Goal: Information Seeking & Learning: Learn about a topic

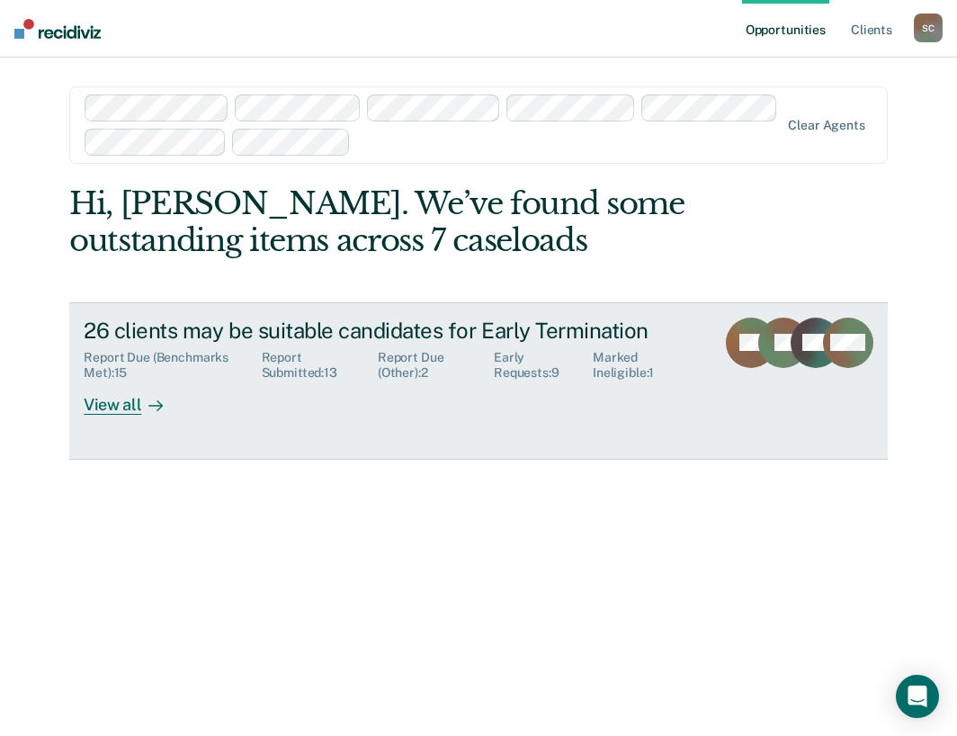
click at [109, 415] on div "View all" at bounding box center [134, 397] width 101 height 35
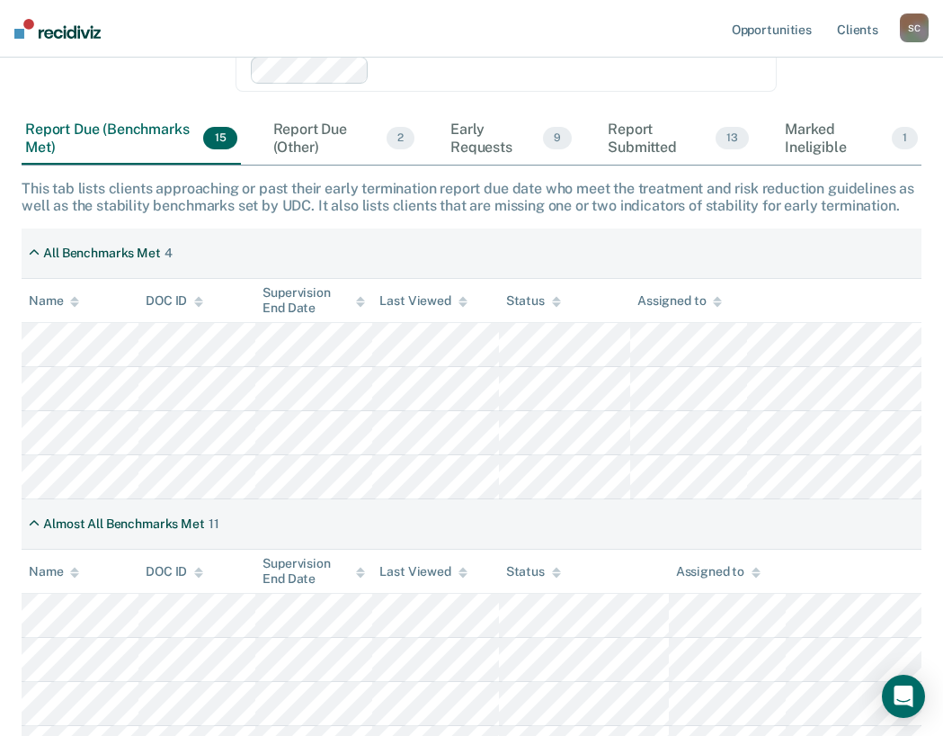
scroll to position [450, 0]
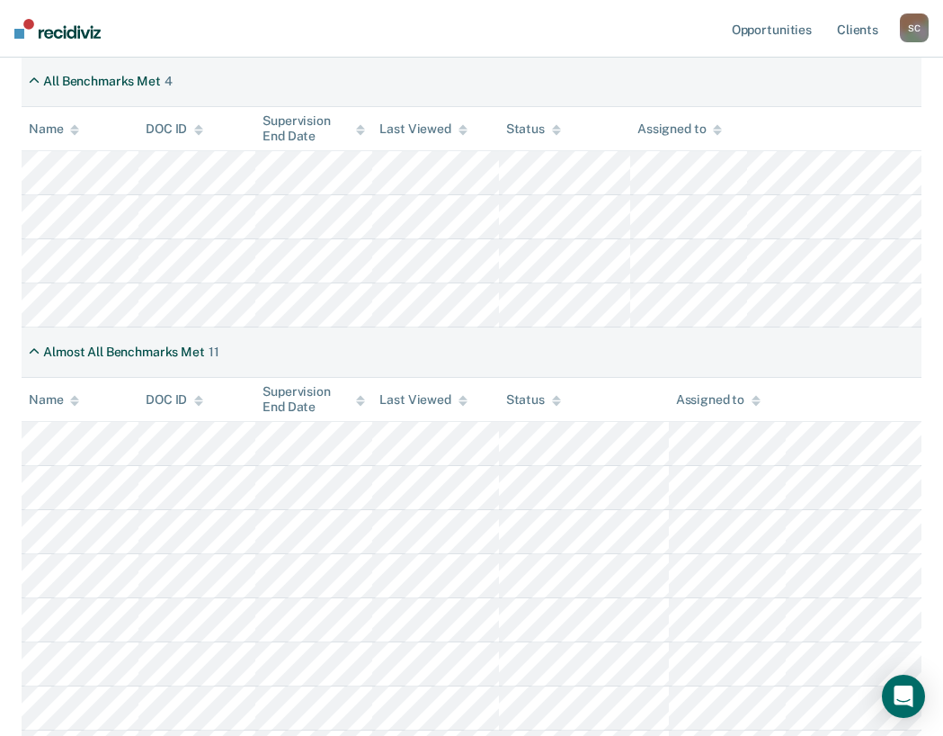
click at [664, 138] on th "Assigned to" at bounding box center [688, 129] width 117 height 44
click at [680, 131] on div "Assigned to" at bounding box center [680, 128] width 85 height 15
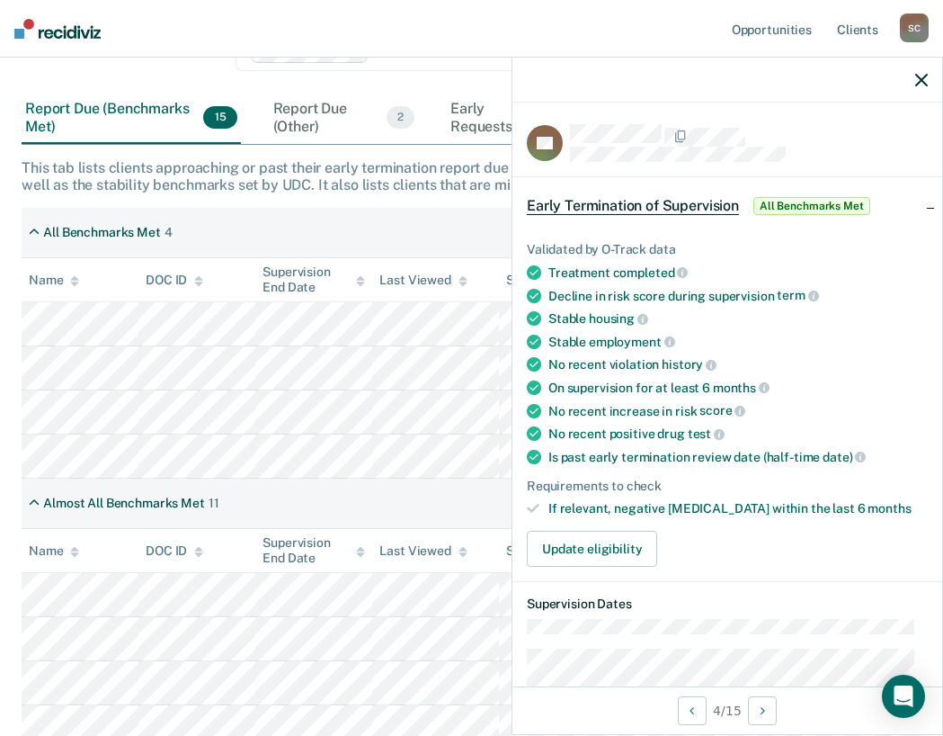
scroll to position [0, 0]
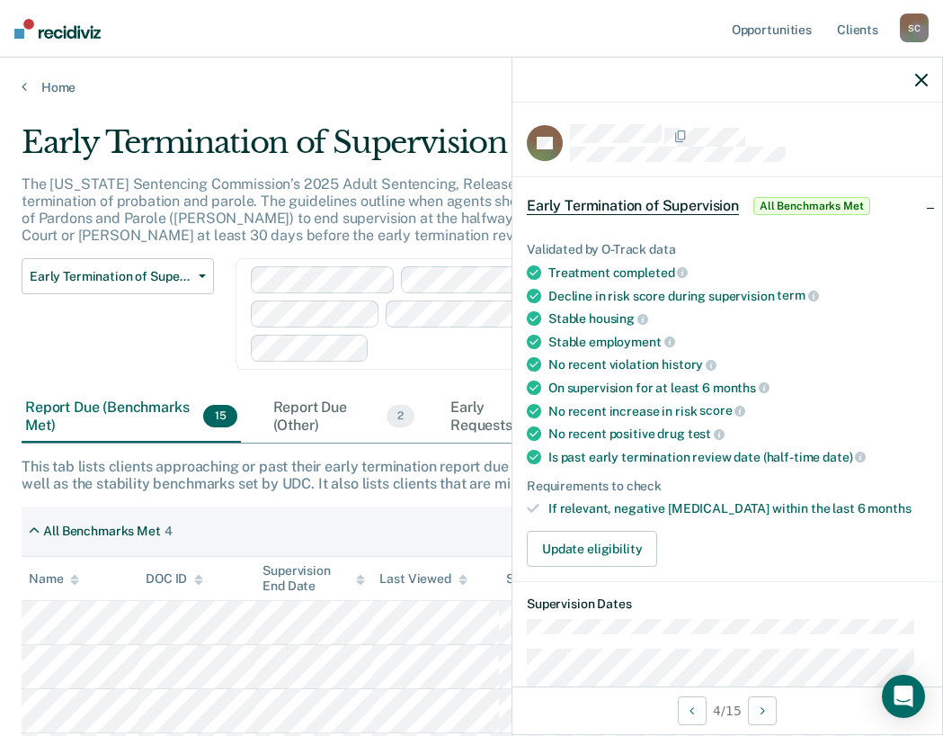
click at [919, 68] on div at bounding box center [728, 80] width 430 height 45
click at [923, 81] on icon "button" at bounding box center [921, 80] width 13 height 13
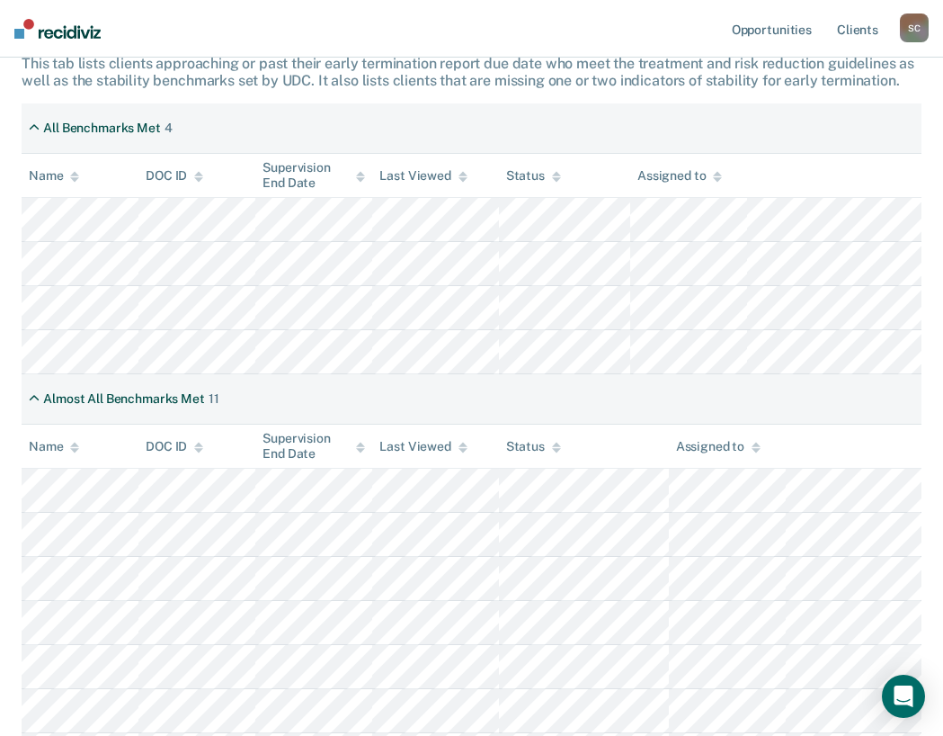
scroll to position [360, 0]
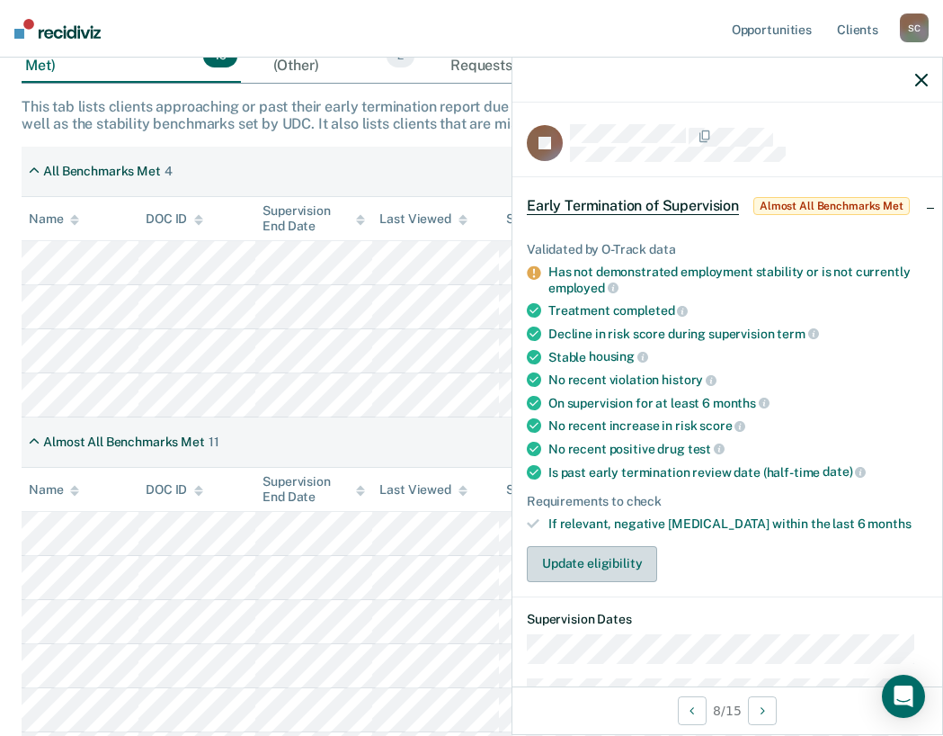
click at [581, 565] on button "Update eligibility" at bounding box center [592, 564] width 130 height 36
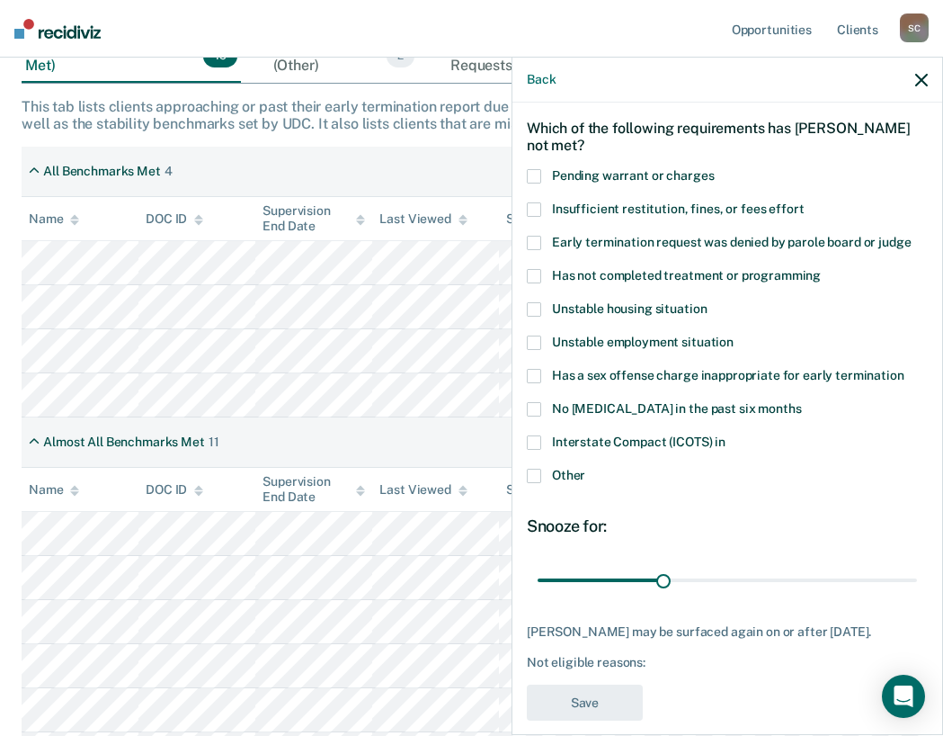
scroll to position [106, 0]
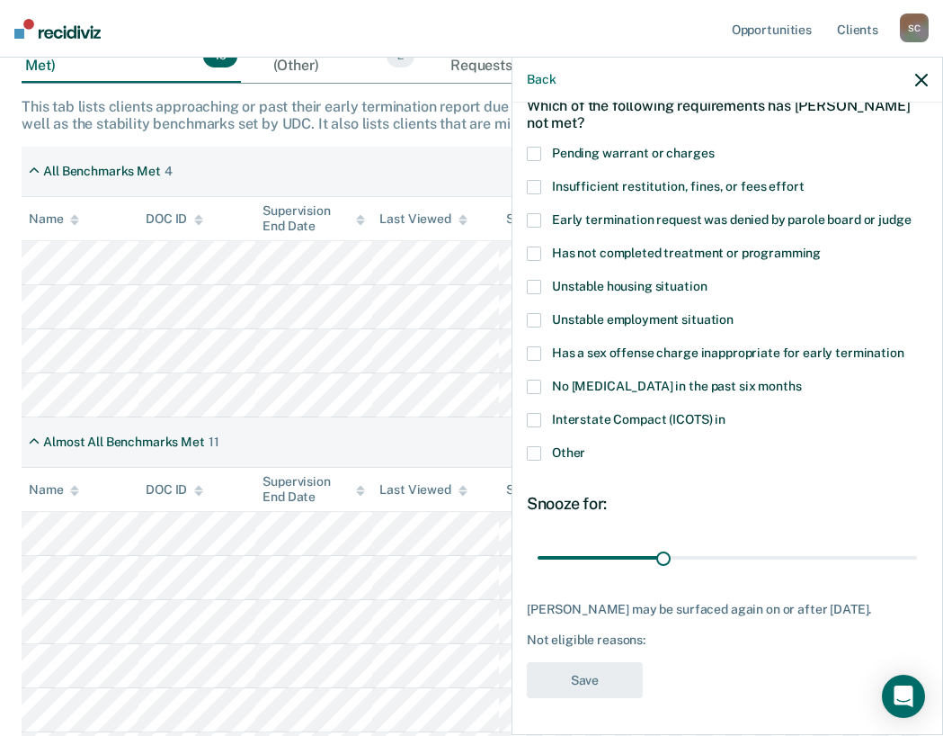
drag, startPoint x: 923, startPoint y: 74, endPoint x: 937, endPoint y: 146, distance: 73.2
click at [923, 75] on icon "button" at bounding box center [921, 80] width 13 height 13
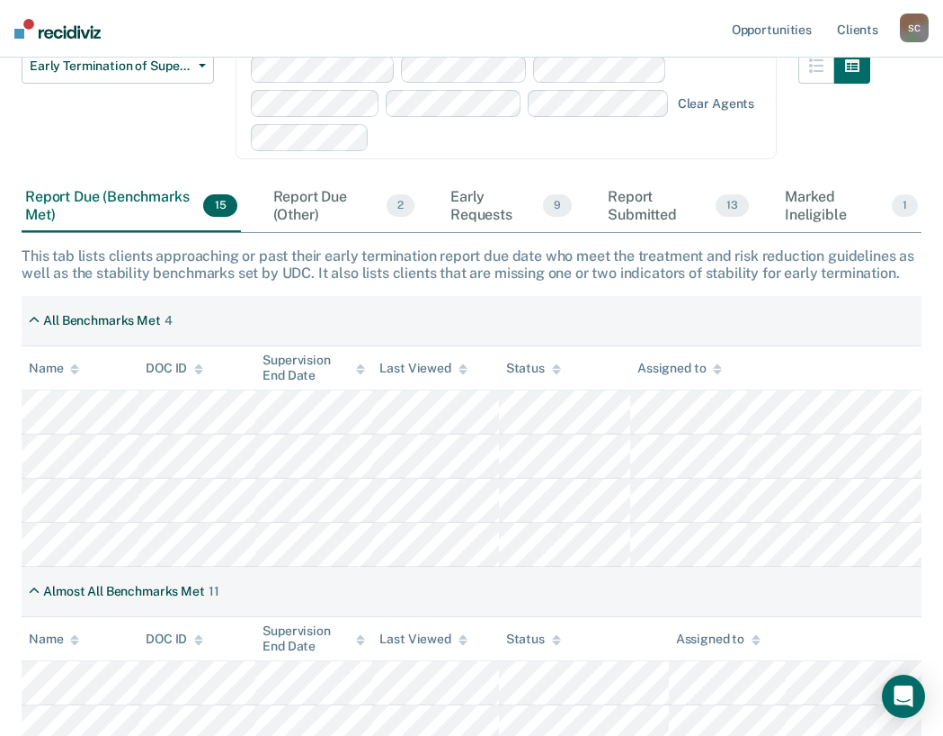
scroll to position [0, 0]
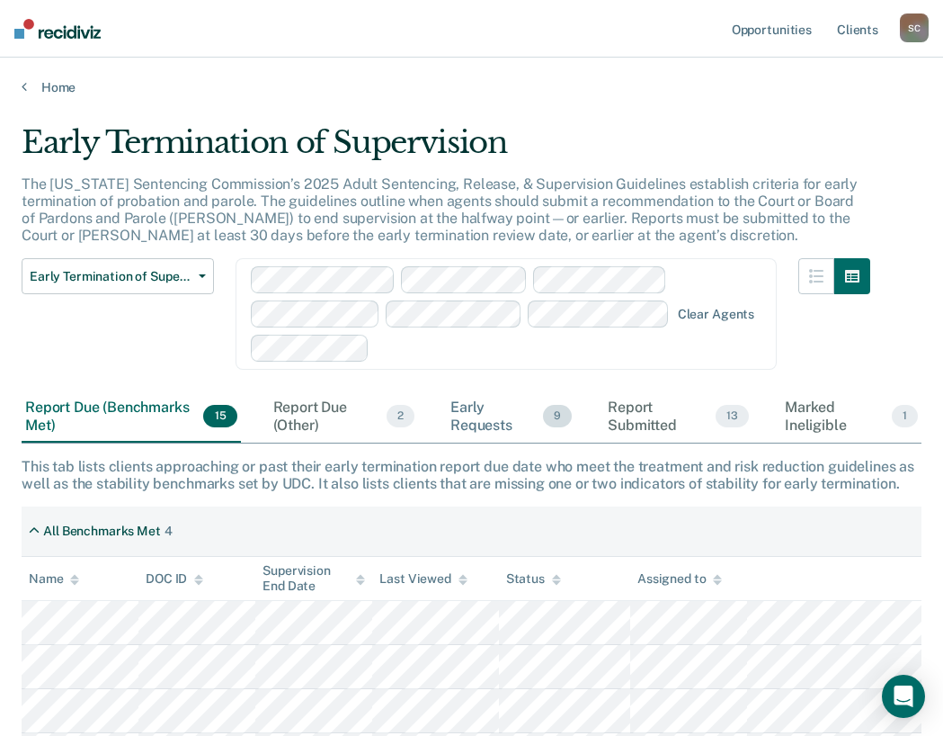
click at [497, 424] on div "Early Requests 9" at bounding box center [511, 416] width 129 height 50
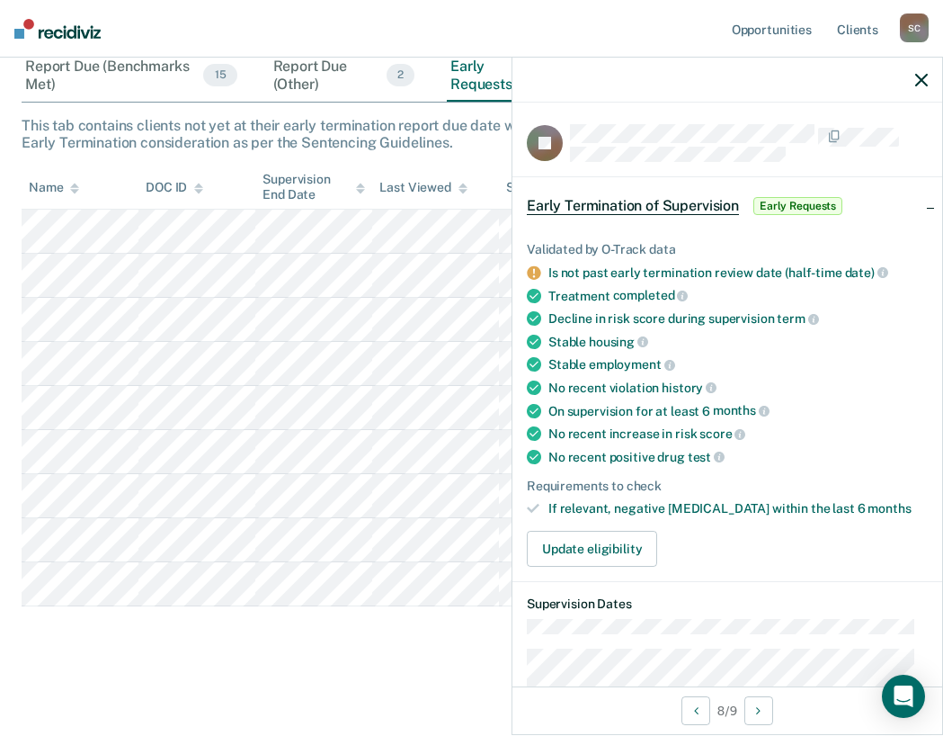
click at [923, 87] on div at bounding box center [728, 80] width 430 height 45
click at [919, 76] on icon "button" at bounding box center [921, 80] width 13 height 13
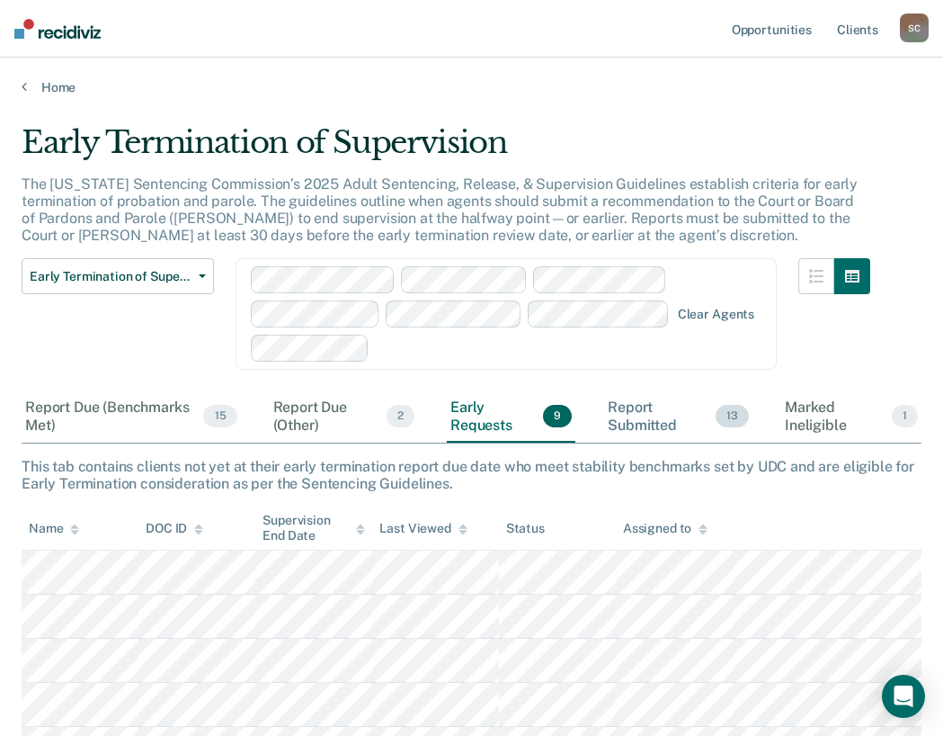
click at [623, 407] on div "Report Submitted 13" at bounding box center [678, 416] width 148 height 50
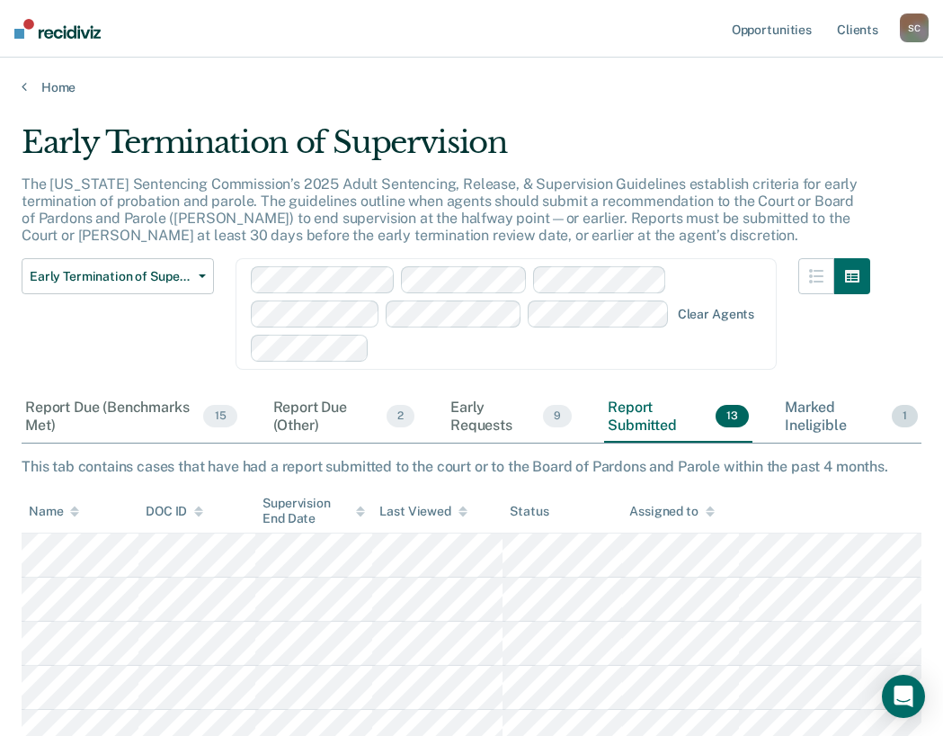
click at [814, 428] on div "Marked Ineligible 1" at bounding box center [851, 416] width 140 height 50
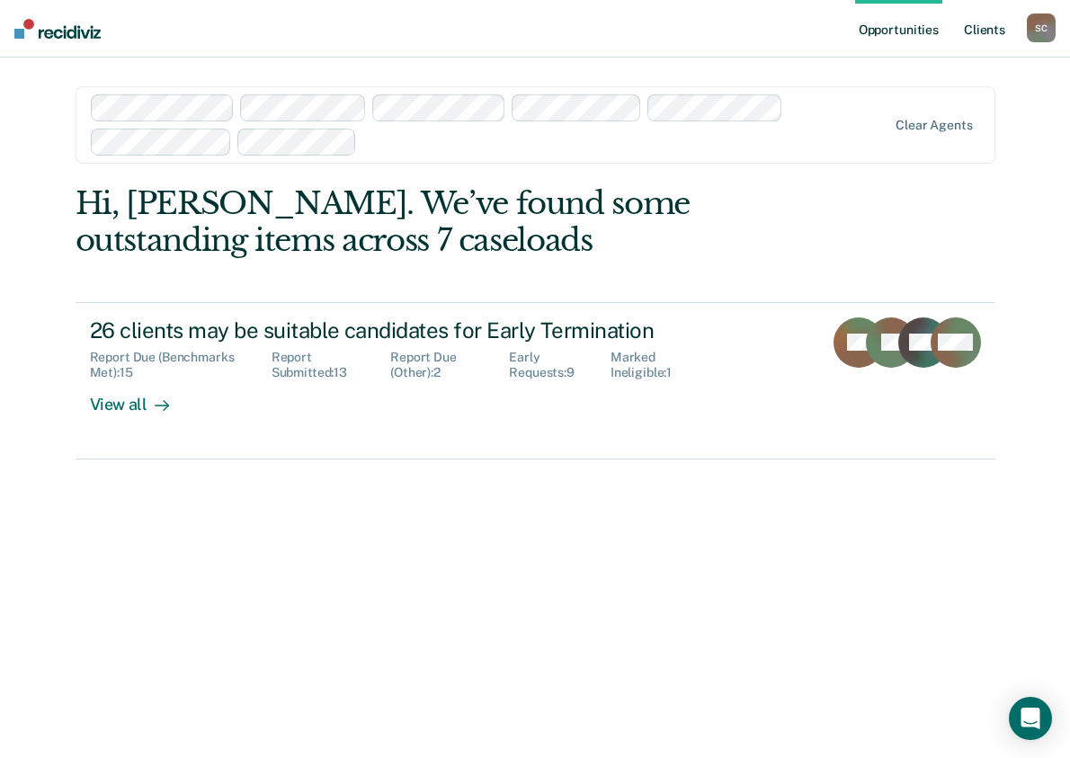
click at [995, 31] on link "Client s" at bounding box center [984, 29] width 49 height 58
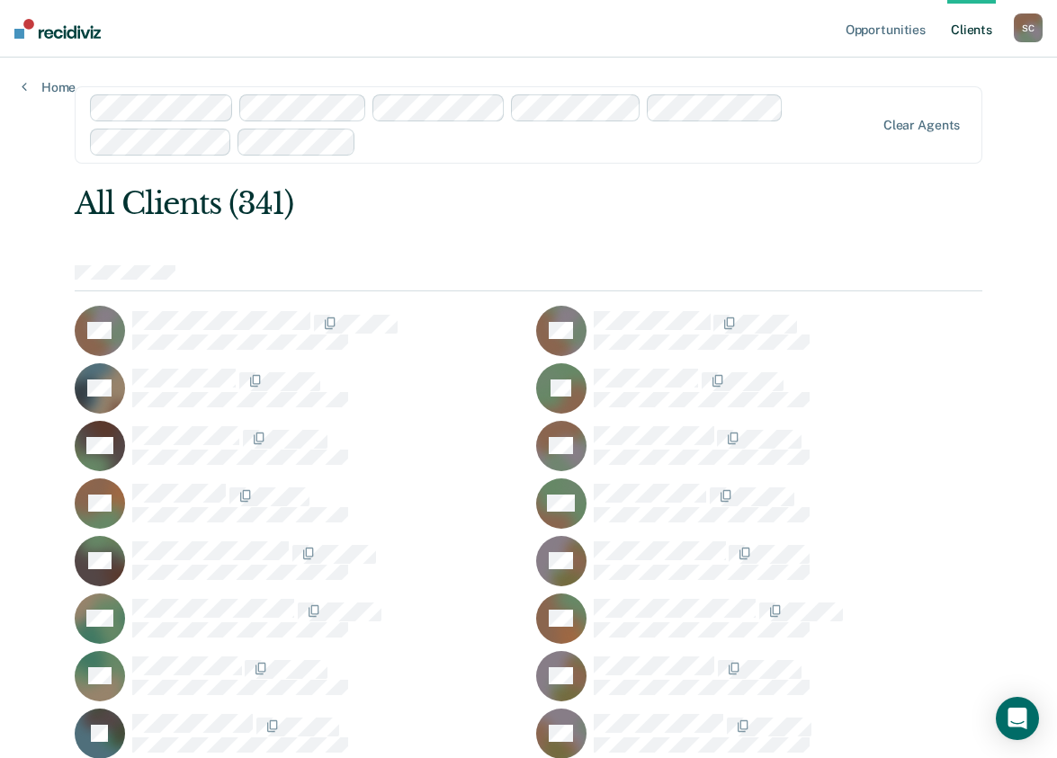
click at [1029, 28] on div "S C" at bounding box center [1027, 27] width 29 height 29
click at [905, 73] on link "Profile" at bounding box center [955, 73] width 145 height 15
click at [53, 83] on link "Home" at bounding box center [49, 87] width 54 height 16
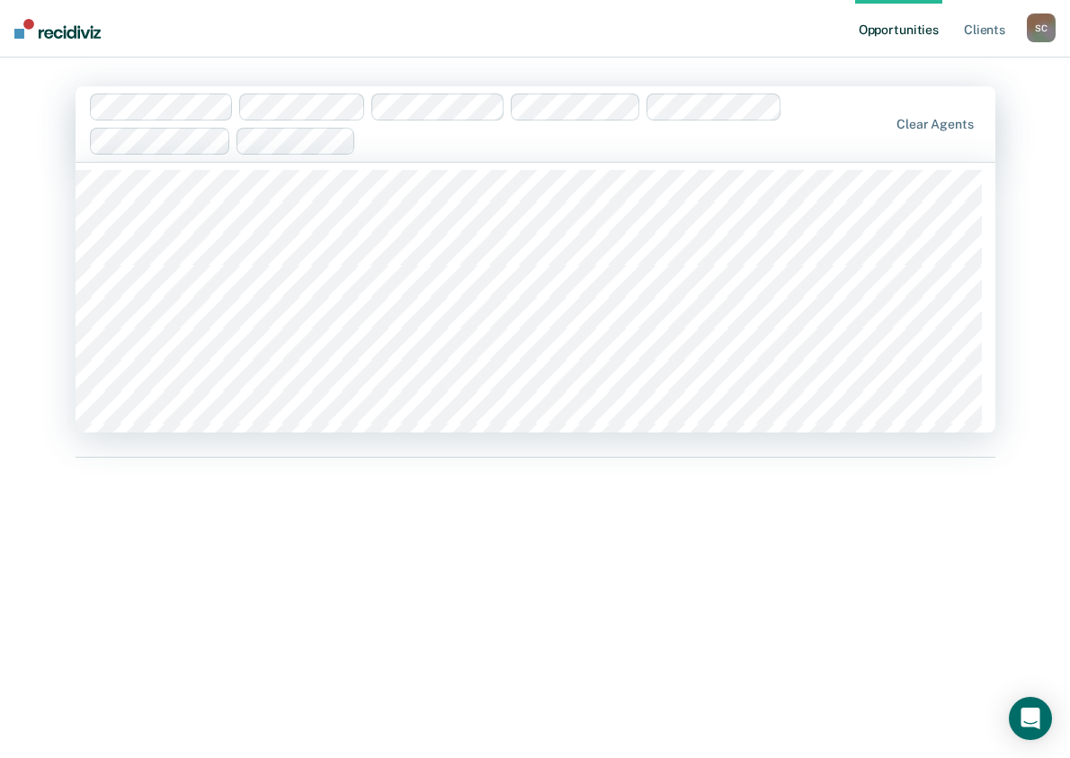
click at [43, 138] on div "Opportunities Client s [PERSON_NAME] S C Profile How it works Log Out 349 resul…" at bounding box center [535, 379] width 1070 height 758
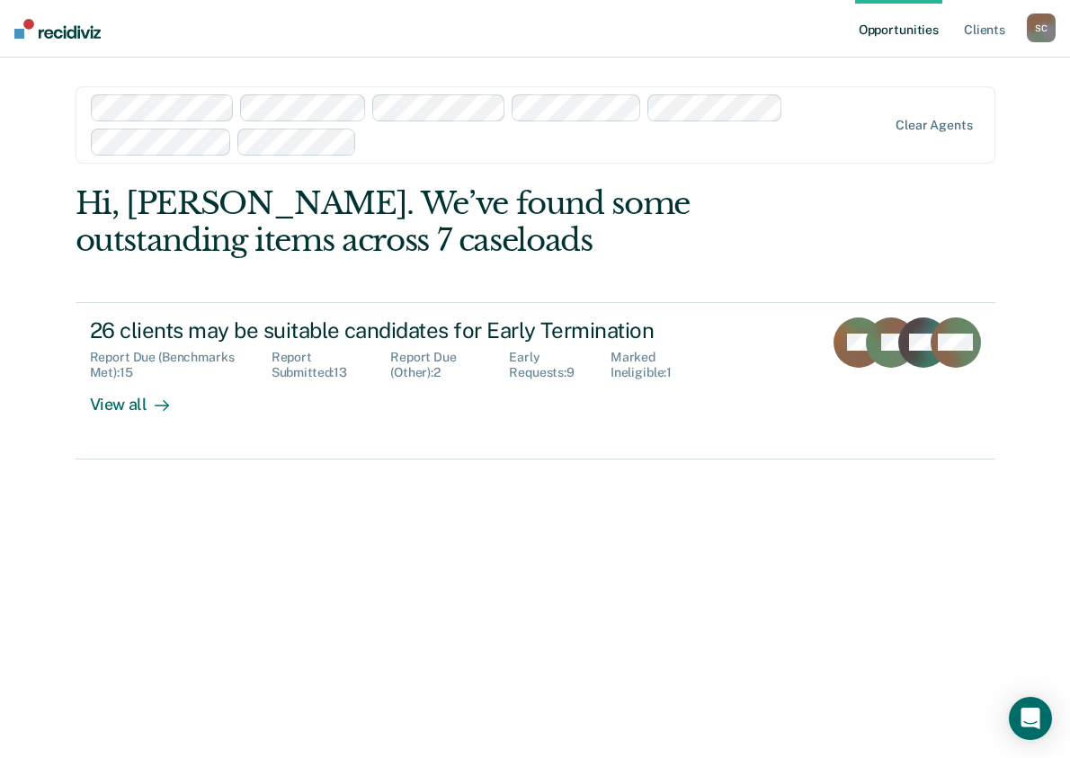
click at [43, 34] on img at bounding box center [57, 29] width 86 height 20
click at [986, 27] on link "Client s" at bounding box center [984, 29] width 49 height 58
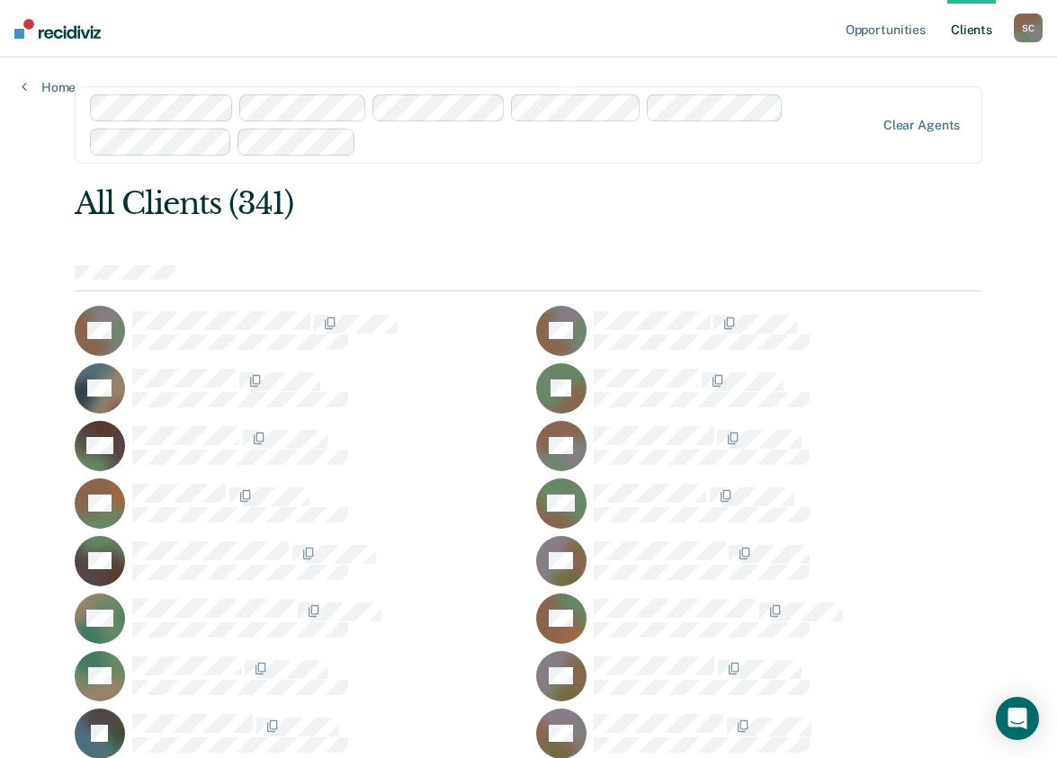
click at [1034, 31] on div "S C" at bounding box center [1027, 27] width 29 height 29
click at [1027, 29] on div "S C" at bounding box center [1027, 27] width 29 height 29
click at [1021, 21] on div "S C" at bounding box center [1027, 27] width 29 height 29
click at [920, 92] on link "How it works" at bounding box center [955, 95] width 145 height 15
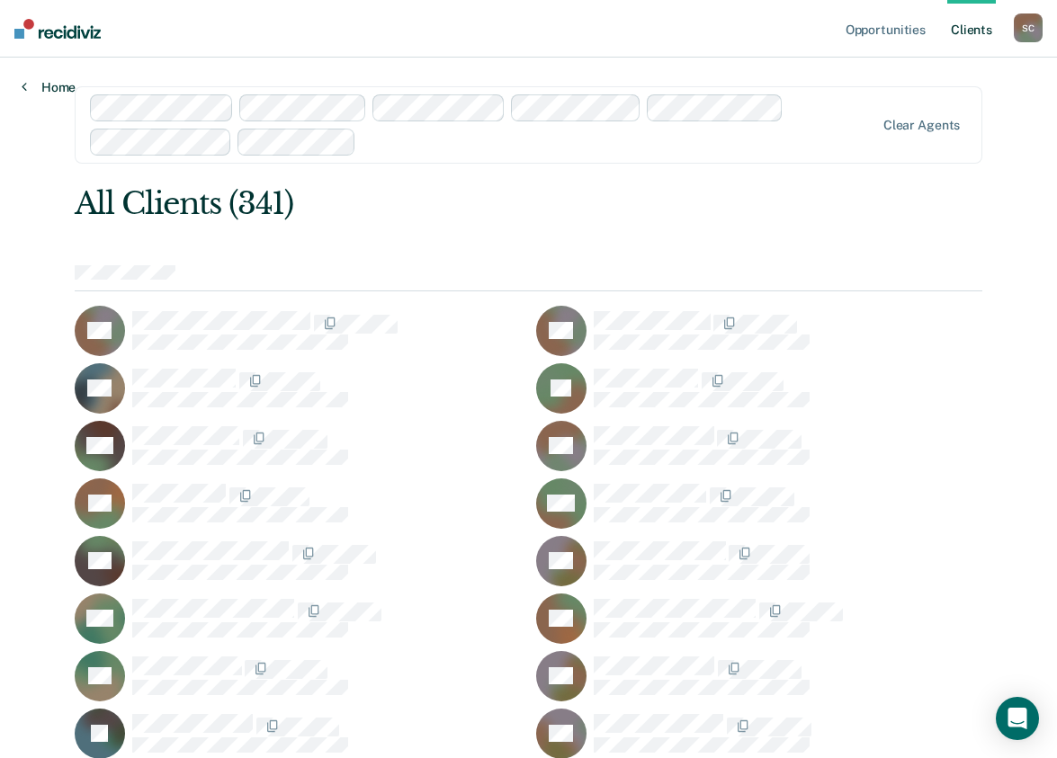
click at [55, 80] on link "Home" at bounding box center [49, 87] width 54 height 16
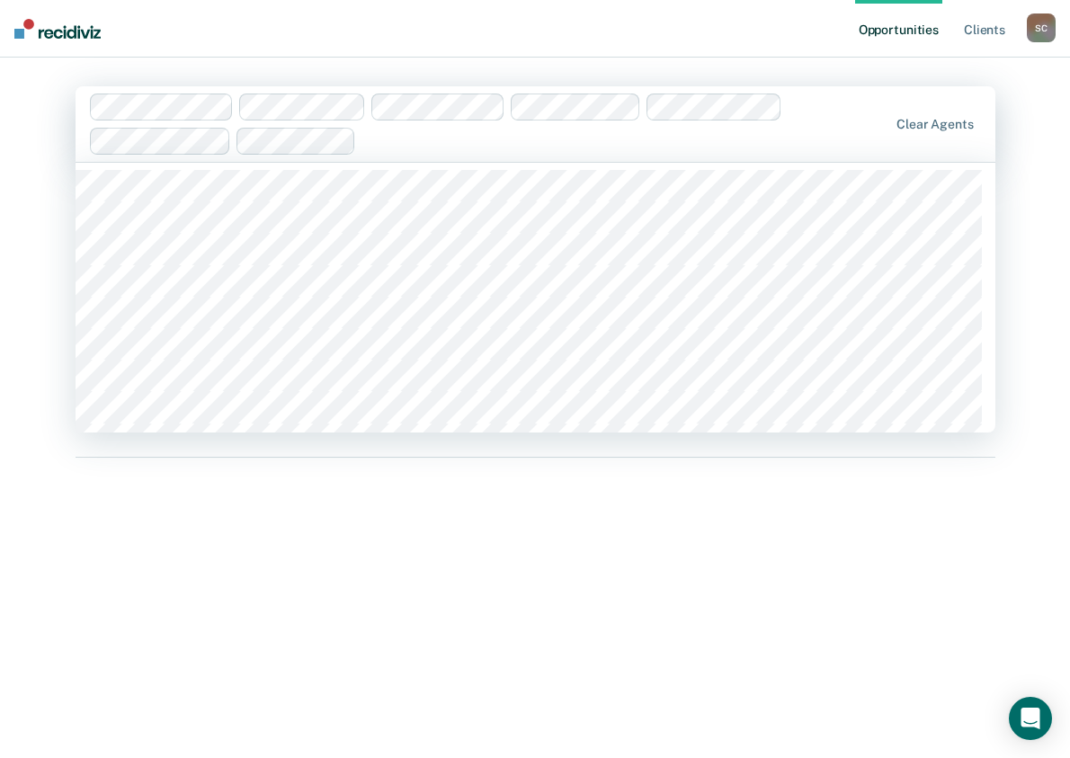
drag, startPoint x: 586, startPoint y: 121, endPoint x: 27, endPoint y: 221, distance: 568.1
click at [27, 221] on div "Opportunities Client s [PERSON_NAME] S C Profile How it works Log Out 349 resul…" at bounding box center [535, 379] width 1070 height 758
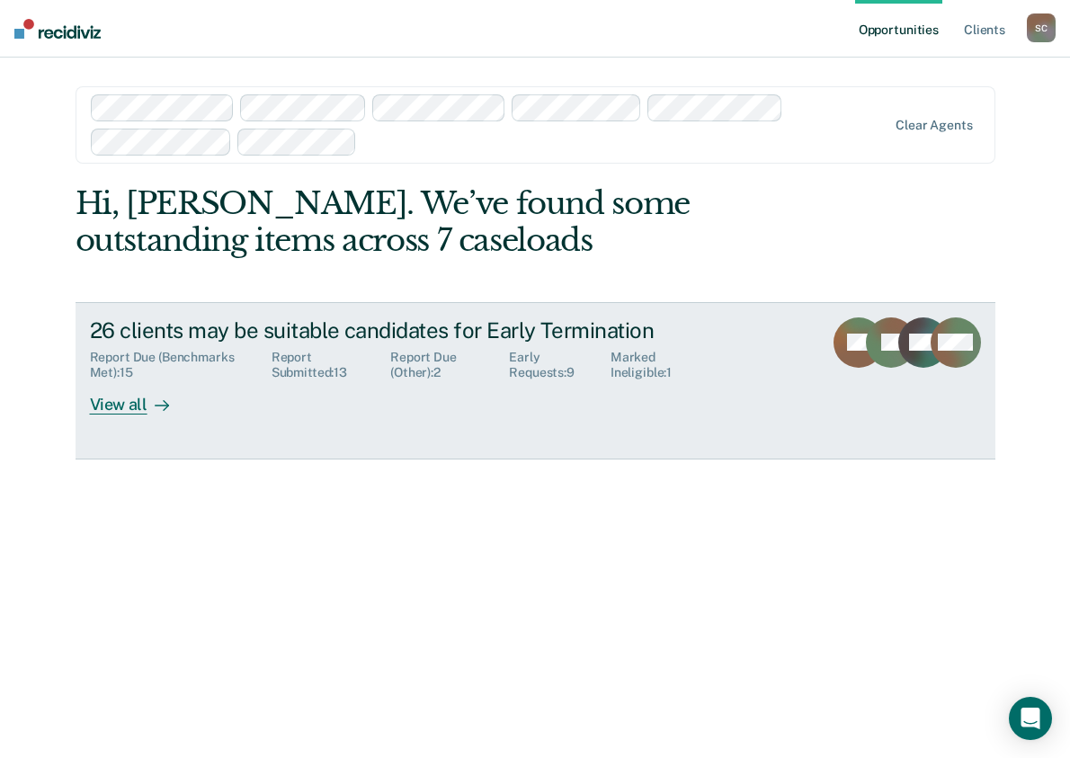
click at [120, 398] on div "View all" at bounding box center [140, 397] width 101 height 35
